Goal: Task Accomplishment & Management: Use online tool/utility

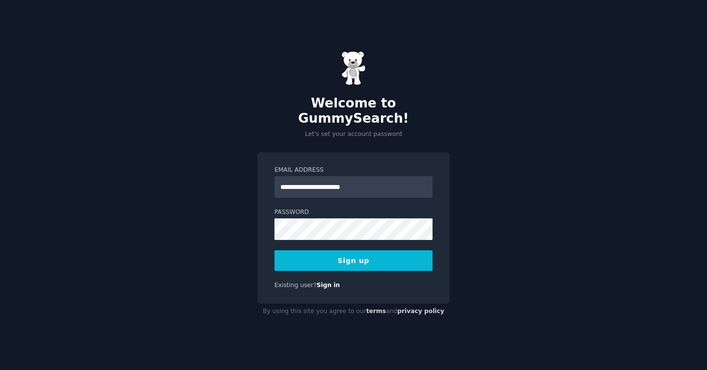
type input "**********"
click at [288, 253] on button "Sign up" at bounding box center [353, 260] width 158 height 21
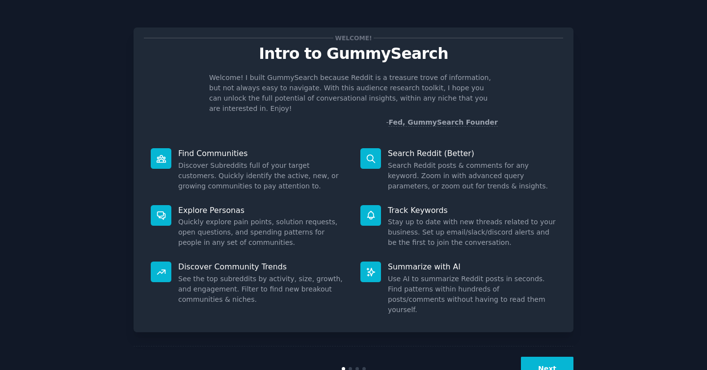
click at [545, 357] on button "Next" at bounding box center [547, 369] width 53 height 24
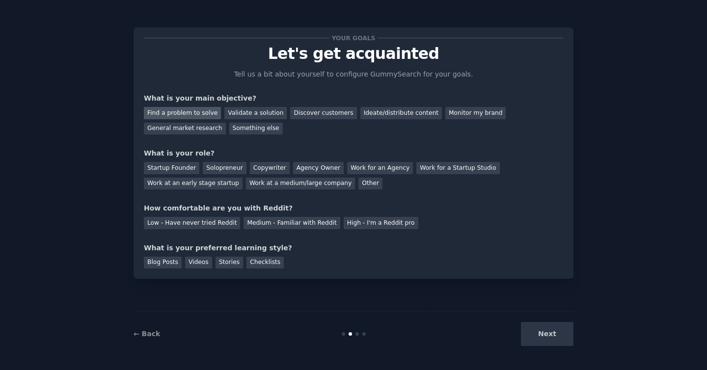
click at [158, 113] on div "Find a problem to solve" at bounding box center [182, 113] width 77 height 12
click at [238, 115] on div "Validate a solution" at bounding box center [255, 113] width 62 height 12
click at [168, 112] on div "Find a problem to solve" at bounding box center [182, 113] width 77 height 12
click at [217, 165] on div "Solopreneur" at bounding box center [224, 168] width 43 height 12
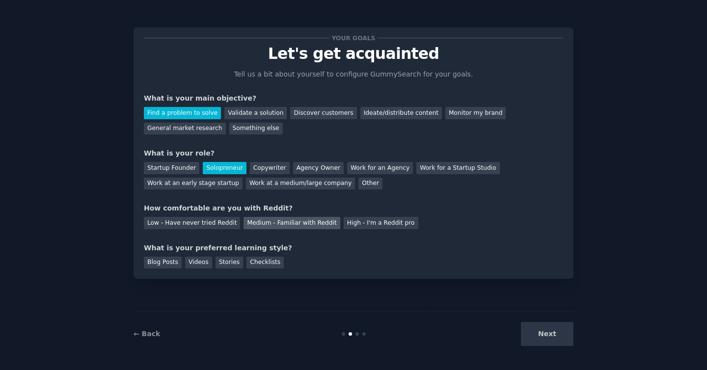
click at [281, 221] on div "Medium - Familiar with Reddit" at bounding box center [291, 223] width 96 height 12
click at [160, 263] on div "Blog Posts" at bounding box center [163, 263] width 38 height 12
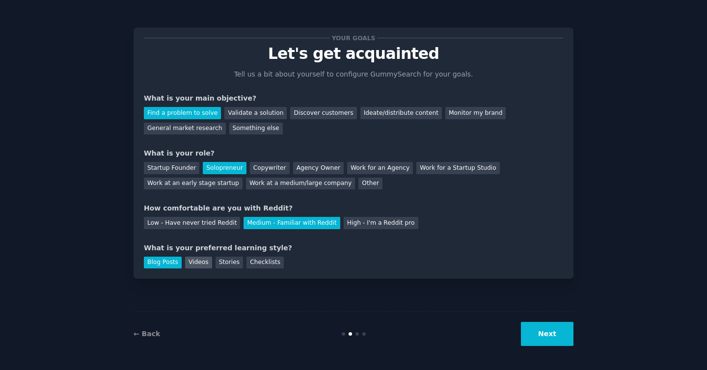
click at [193, 262] on div "Videos" at bounding box center [198, 263] width 27 height 12
click at [556, 338] on button "Next" at bounding box center [547, 334] width 53 height 24
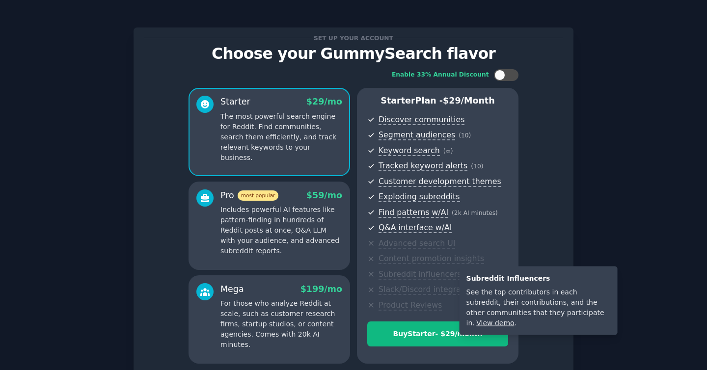
scroll to position [87, 0]
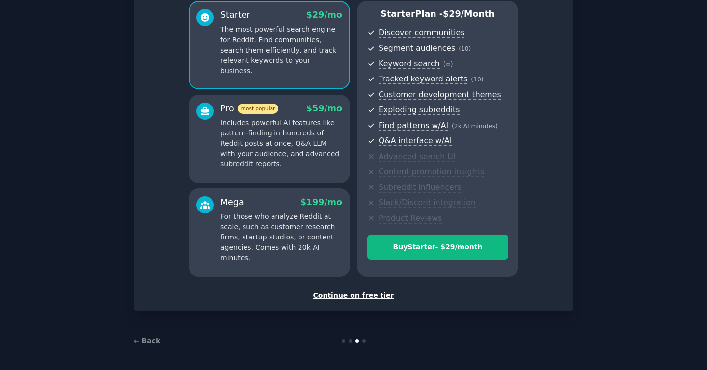
click at [344, 296] on div "Continue on free tier" at bounding box center [353, 296] width 419 height 10
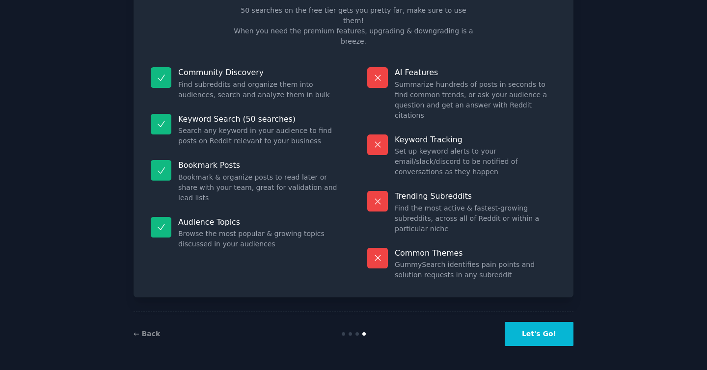
scroll to position [12, 0]
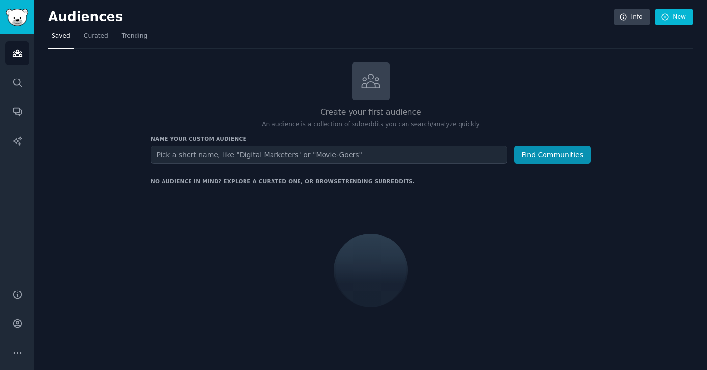
click at [270, 152] on input "text" at bounding box center [329, 155] width 356 height 18
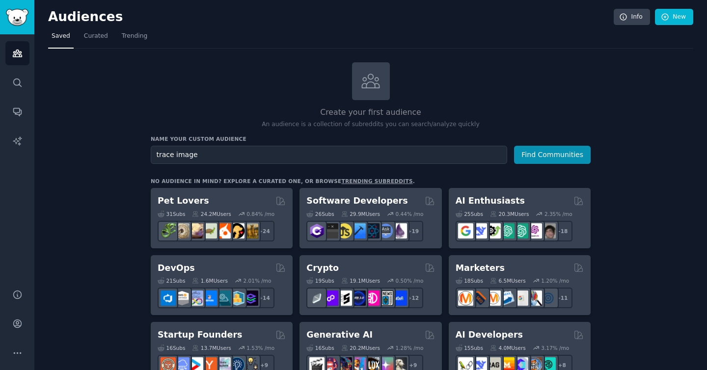
type input "trace image"
click at [514, 146] on button "Find Communities" at bounding box center [552, 155] width 77 height 18
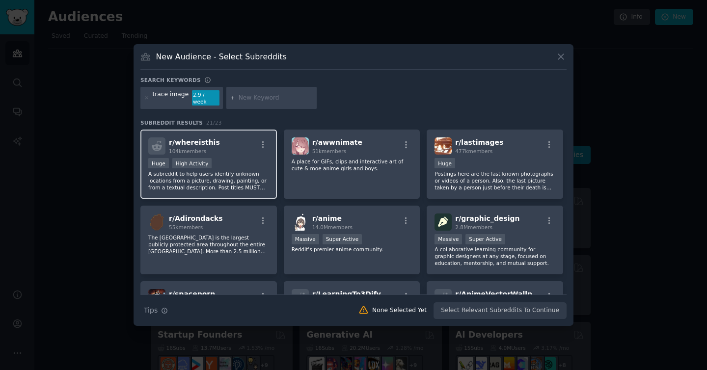
click at [243, 165] on div "Huge High Activity" at bounding box center [208, 164] width 121 height 12
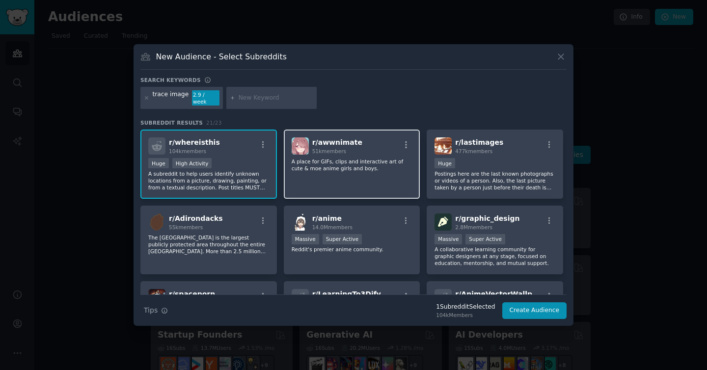
click at [351, 182] on div "r/ awwnimate 51k members A place for GIFs, clips and interactive art of cute & …" at bounding box center [352, 164] width 136 height 69
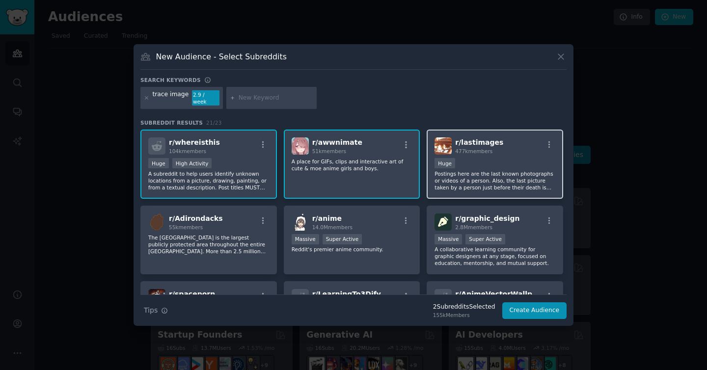
click at [466, 180] on p "Postings here are the last known photographs or videos of a person. Also, the l…" at bounding box center [494, 180] width 121 height 21
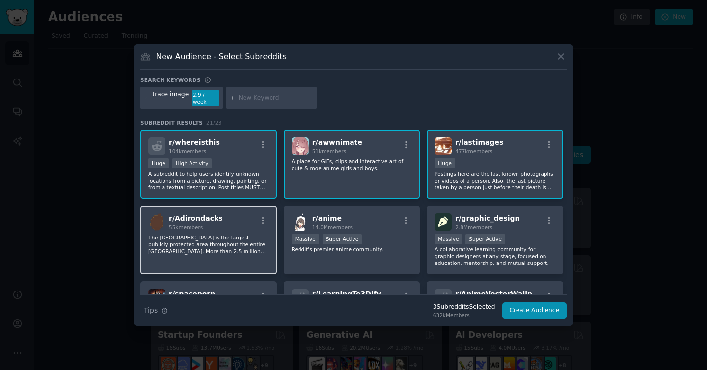
click at [222, 229] on div "r/ Adirondacks 55k members The [GEOGRAPHIC_DATA] is the largest publicly protec…" at bounding box center [208, 240] width 136 height 69
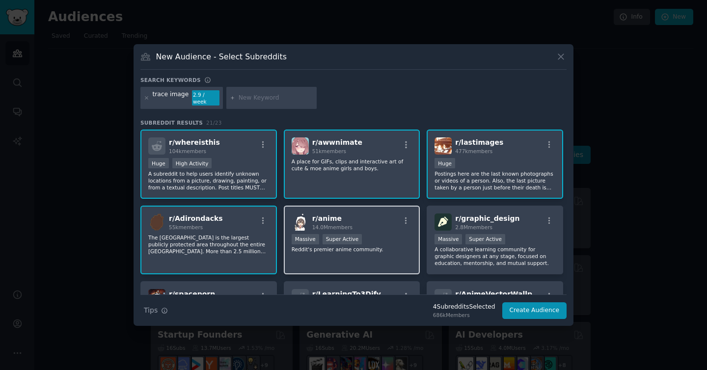
click at [390, 241] on div ">= 95th percentile for submissions / day Massive Super Active" at bounding box center [352, 240] width 121 height 12
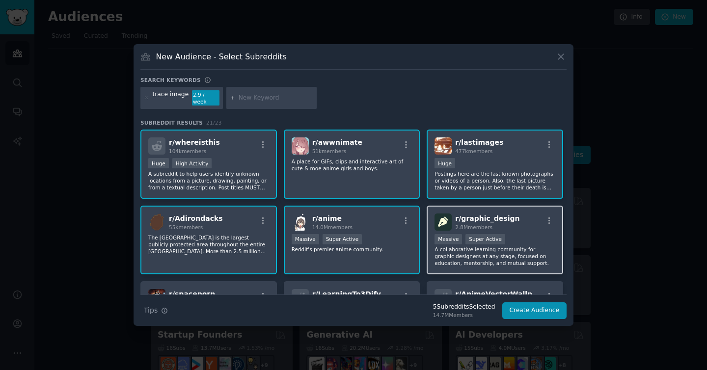
click at [533, 252] on p "A collaborative learning community for graphic designers at any stage, focused …" at bounding box center [494, 256] width 121 height 21
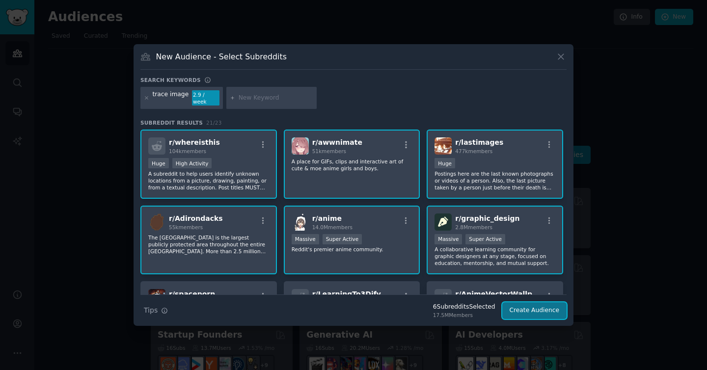
click at [534, 307] on button "Create Audience" at bounding box center [534, 310] width 65 height 17
click at [532, 308] on button "Create Audience" at bounding box center [534, 310] width 65 height 17
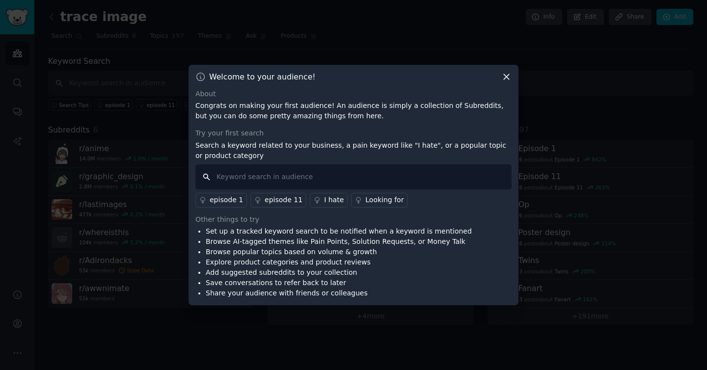
click at [328, 184] on input "text" at bounding box center [353, 176] width 316 height 25
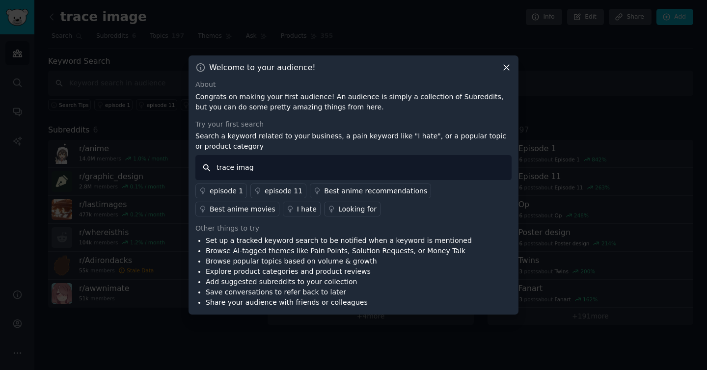
type input "trace image"
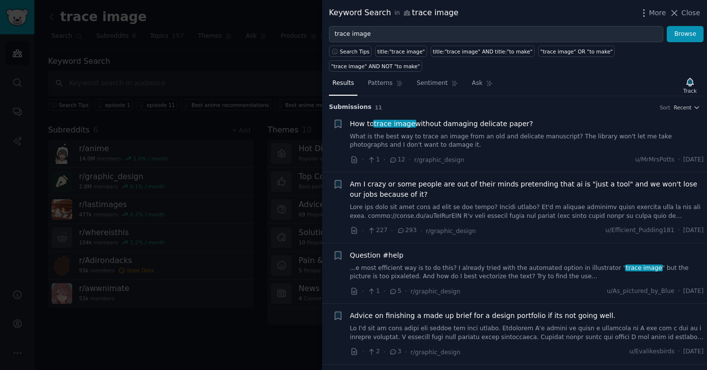
click at [396, 192] on span "Am I crazy or some people are out of their minds pretending that ai is "just a …" at bounding box center [527, 189] width 354 height 21
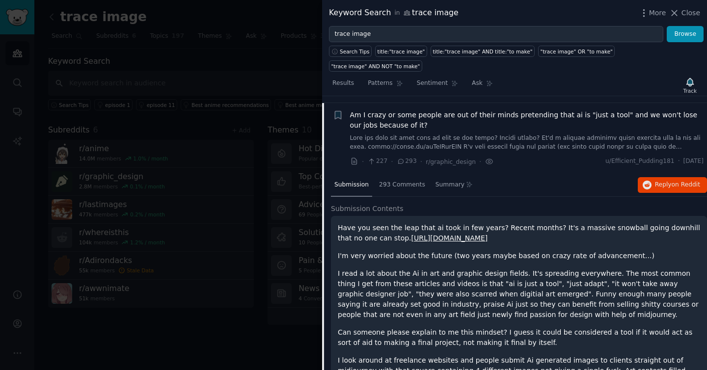
scroll to position [76, 0]
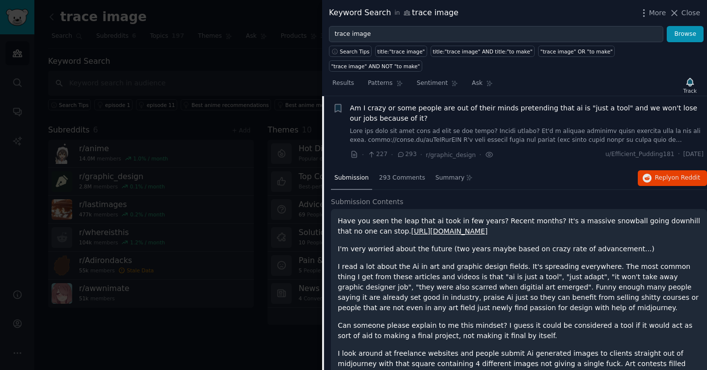
click at [418, 230] on link "[URL][DOMAIN_NAME]" at bounding box center [449, 231] width 77 height 8
click at [686, 13] on span "Close" at bounding box center [690, 13] width 19 height 10
